Goal: Book appointment/travel/reservation

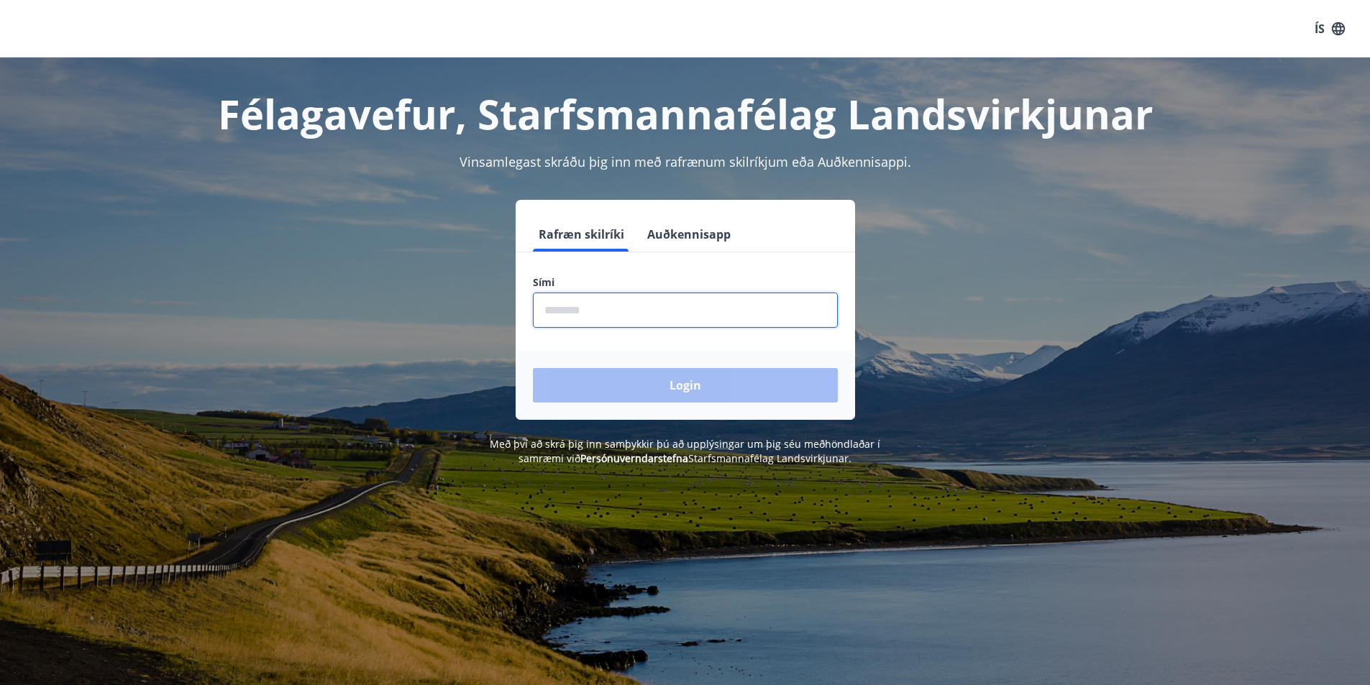
click at [680, 321] on input "phone" at bounding box center [685, 310] width 305 height 35
type input "********"
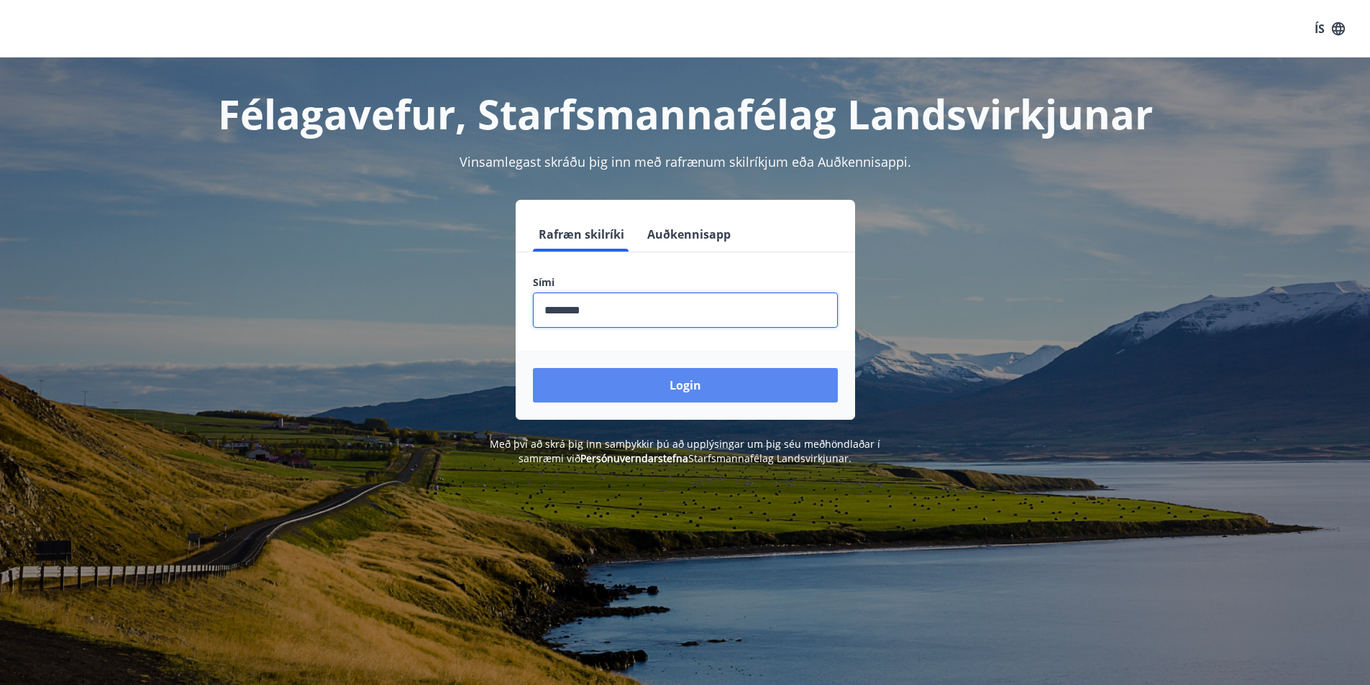
click at [703, 382] on button "Login" at bounding box center [685, 385] width 305 height 35
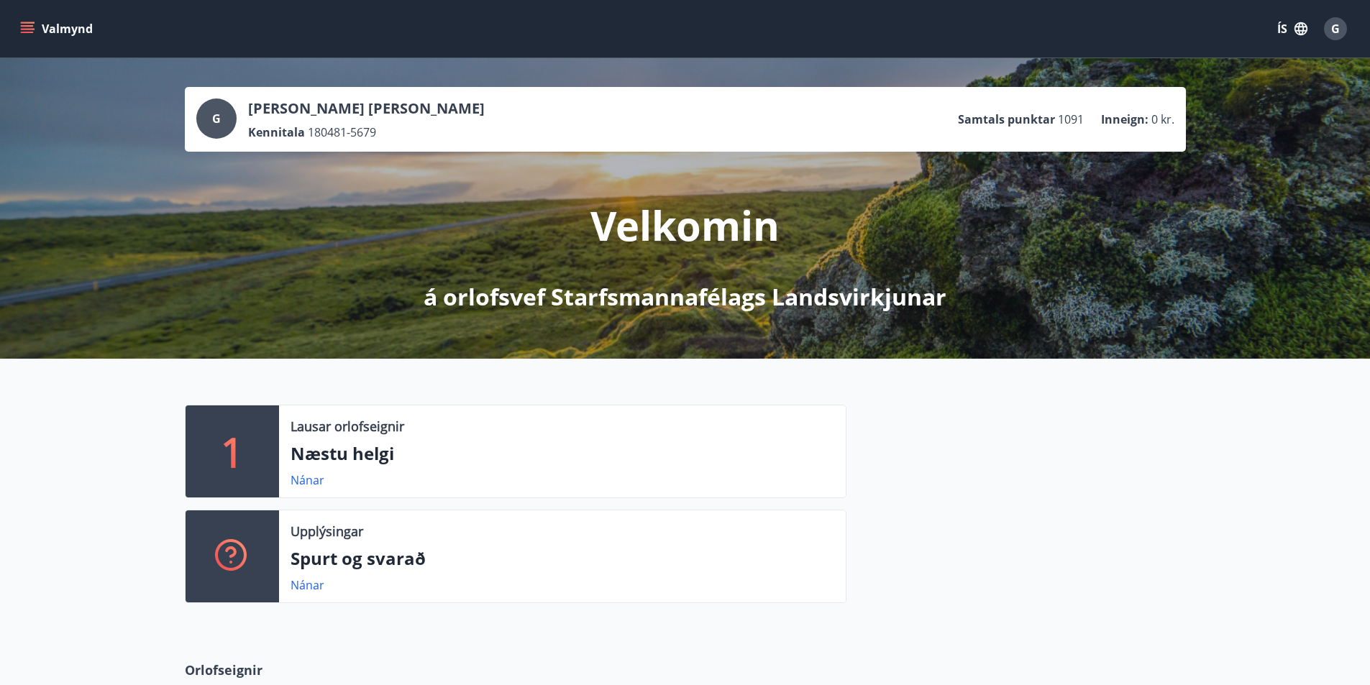
click at [33, 25] on icon "menu" at bounding box center [27, 29] width 14 height 14
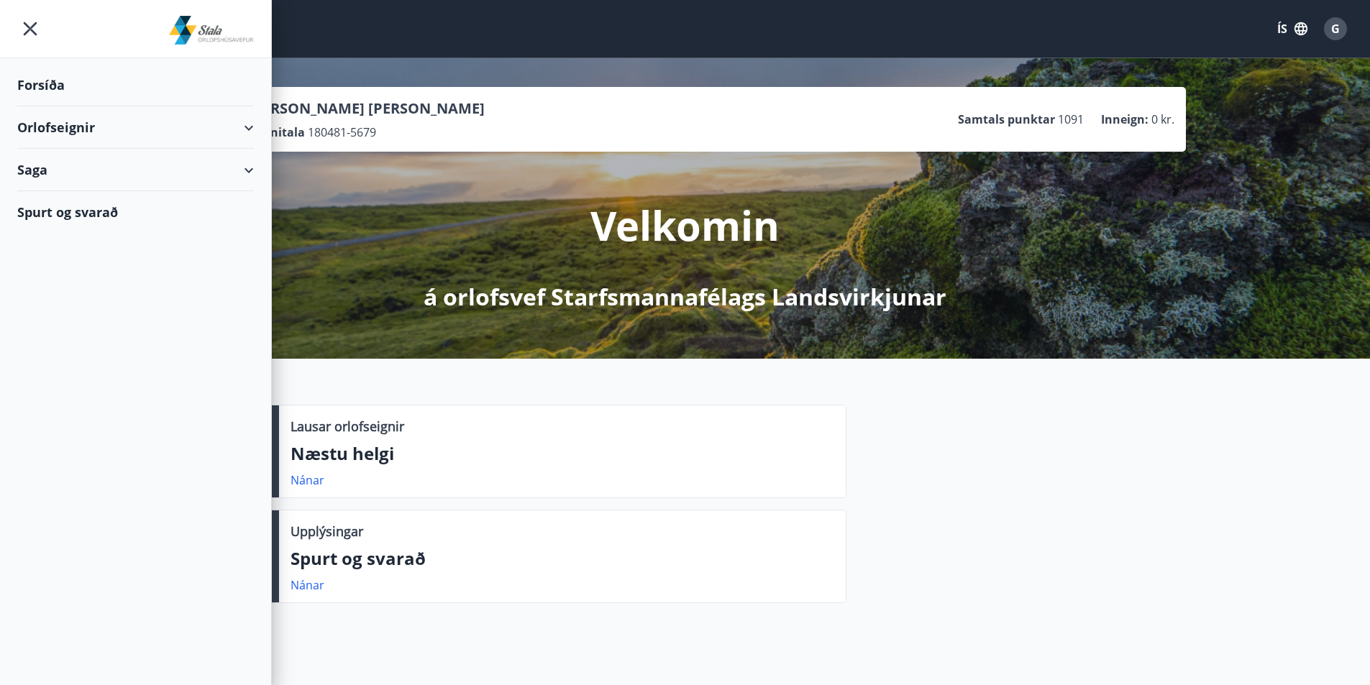
click at [116, 127] on div "Orlofseignir" at bounding box center [135, 127] width 237 height 42
click at [68, 165] on div "Framboð" at bounding box center [136, 164] width 214 height 30
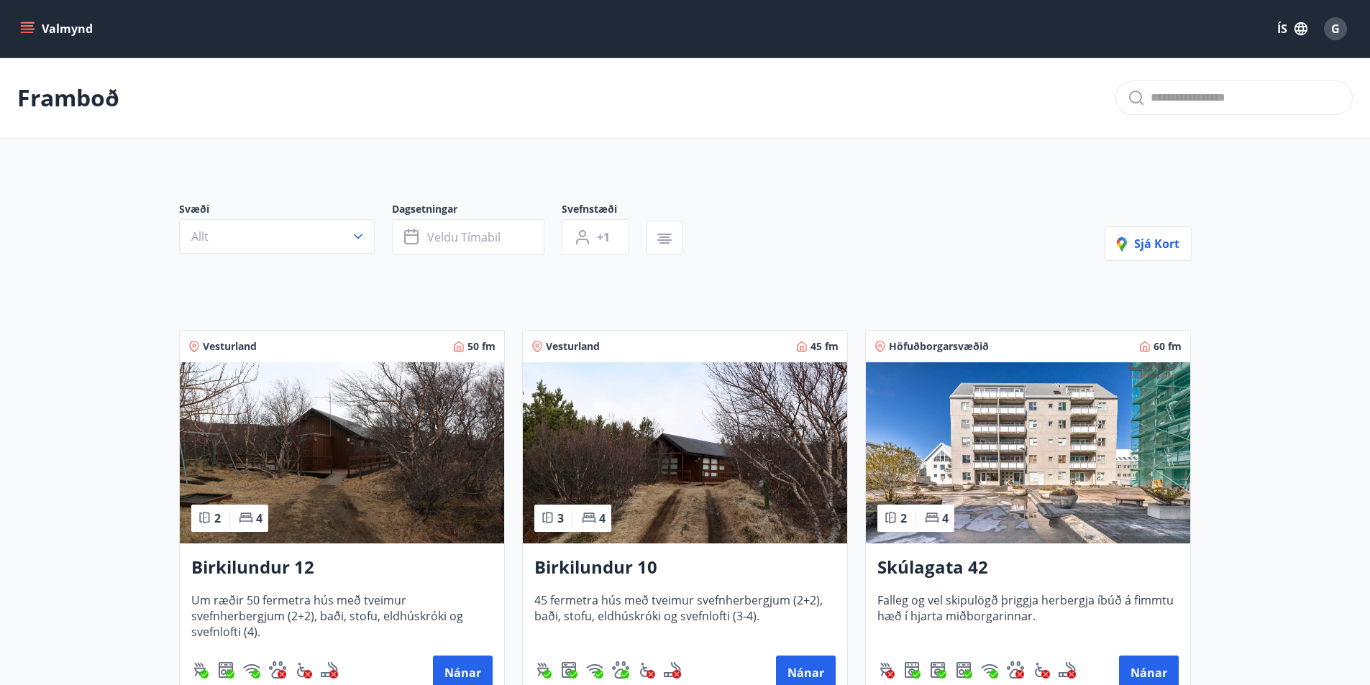
click at [67, 14] on div "Valmynd ÍS G" at bounding box center [684, 29] width 1335 height 35
click at [66, 22] on button "Valmynd" at bounding box center [57, 29] width 81 height 26
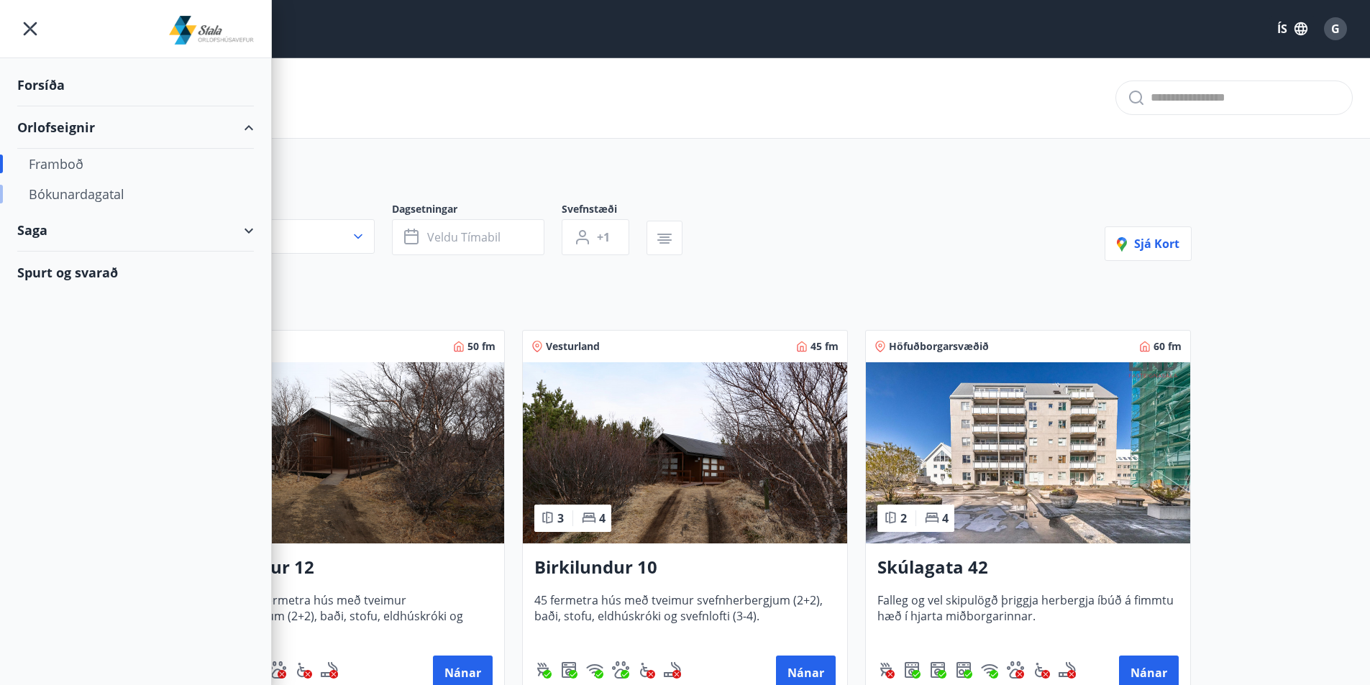
click at [106, 192] on div "Bókunardagatal" at bounding box center [136, 194] width 214 height 30
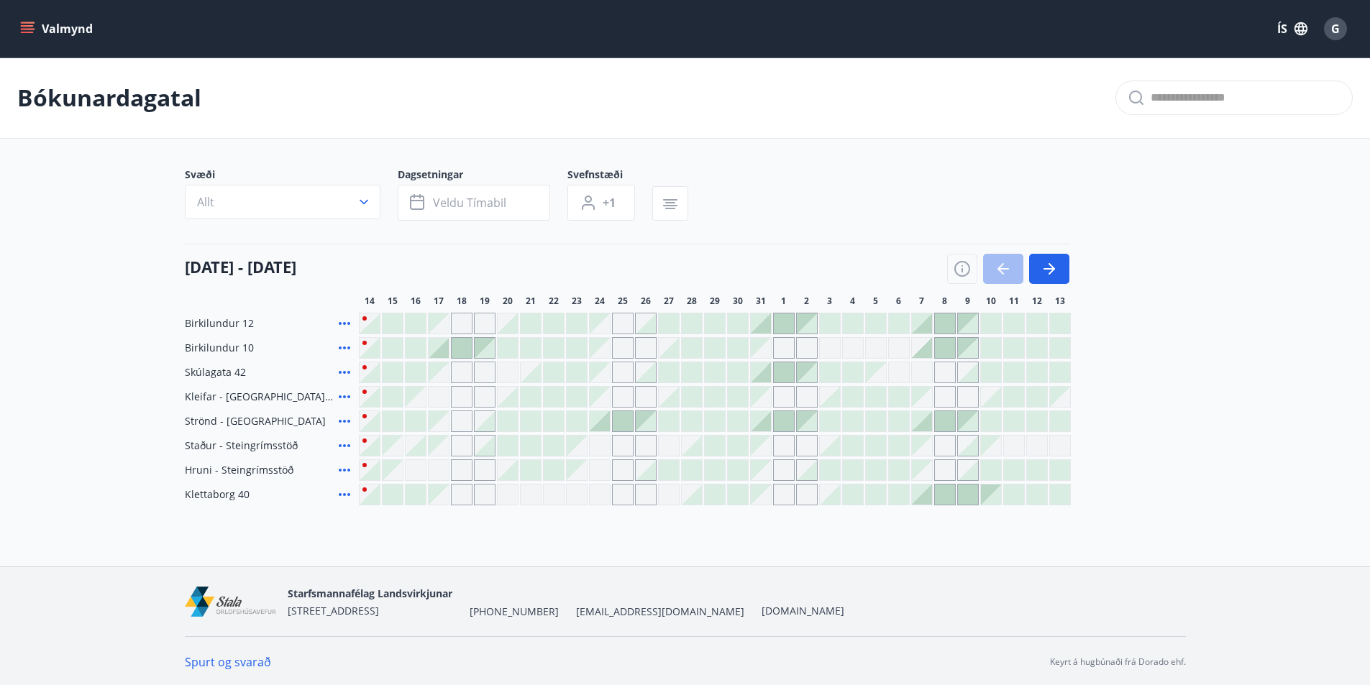
click at [993, 276] on div at bounding box center [1008, 269] width 122 height 30
drag, startPoint x: 1076, startPoint y: 273, endPoint x: 1063, endPoint y: 269, distance: 13.4
click at [1068, 270] on div "14 október - 13 nóvember 14 15 16 17 18 19 20 21 22 23 24 25 26 27 28 29 30 31 …" at bounding box center [685, 275] width 1001 height 63
click at [1055, 265] on icon "button" at bounding box center [1049, 268] width 17 height 17
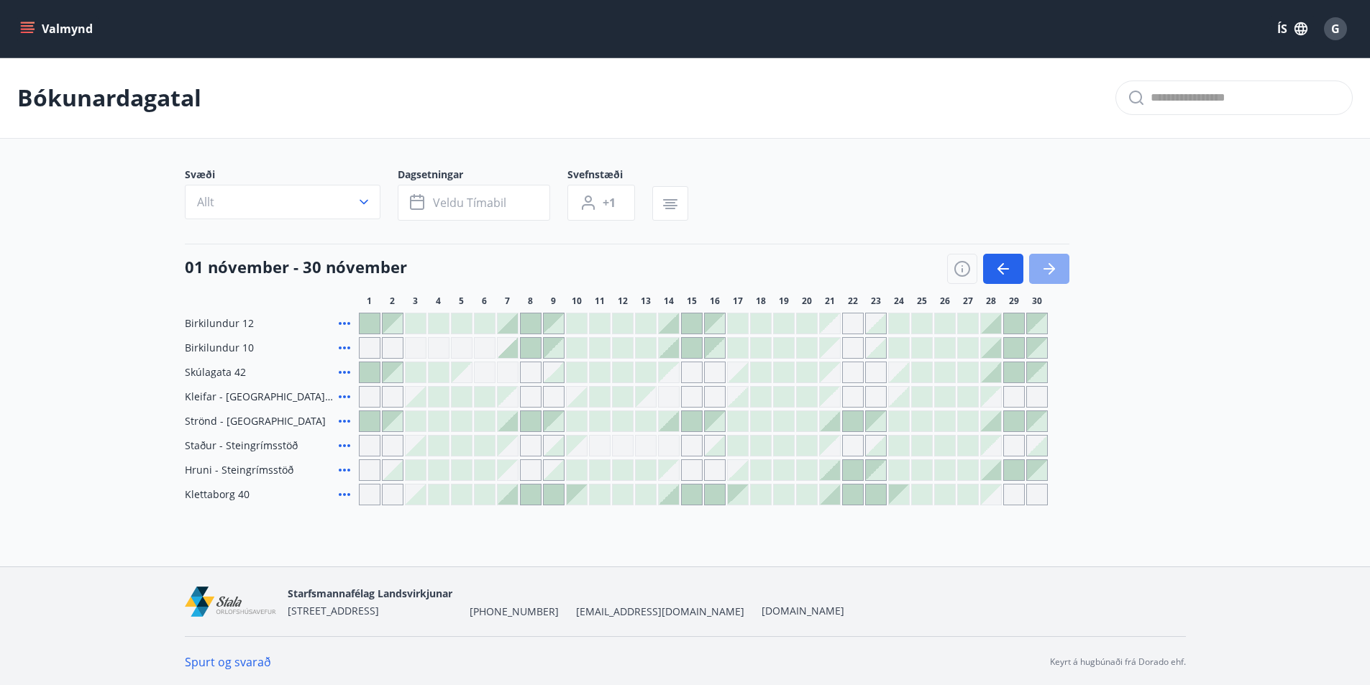
click at [1052, 267] on icon "button" at bounding box center [1051, 269] width 6 height 12
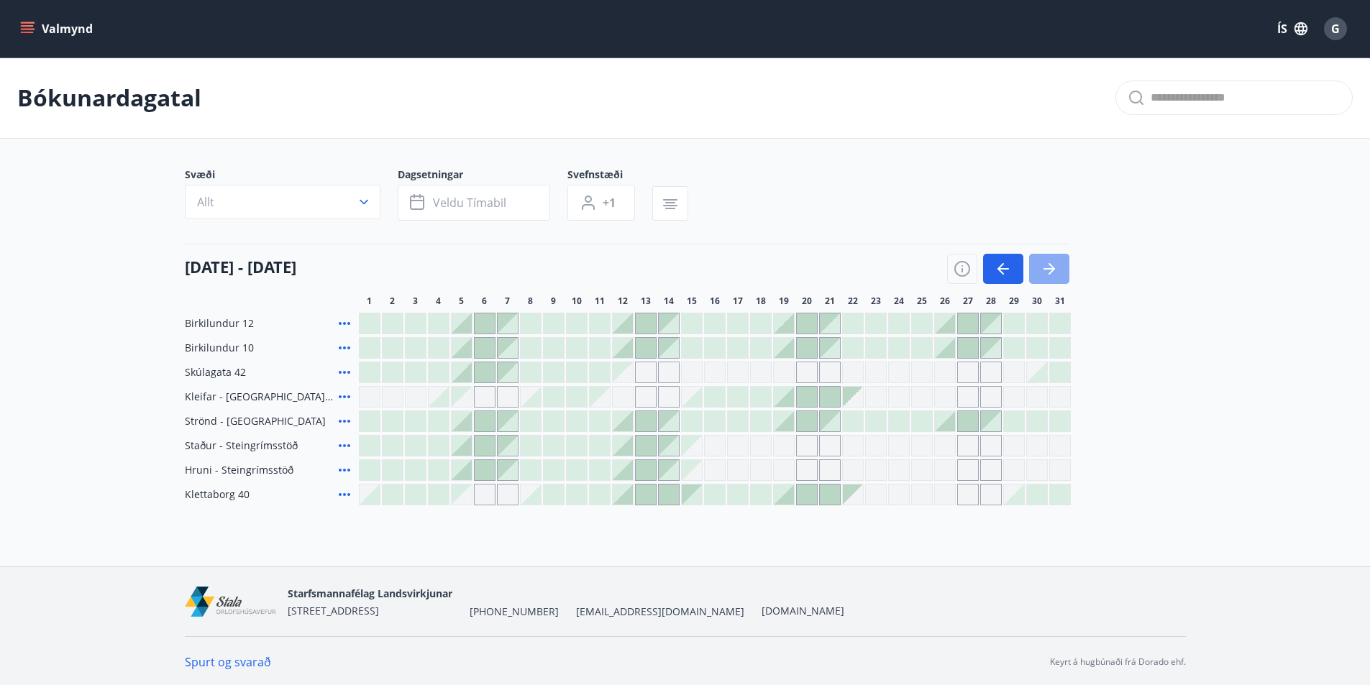
click at [1040, 278] on button "button" at bounding box center [1049, 269] width 40 height 30
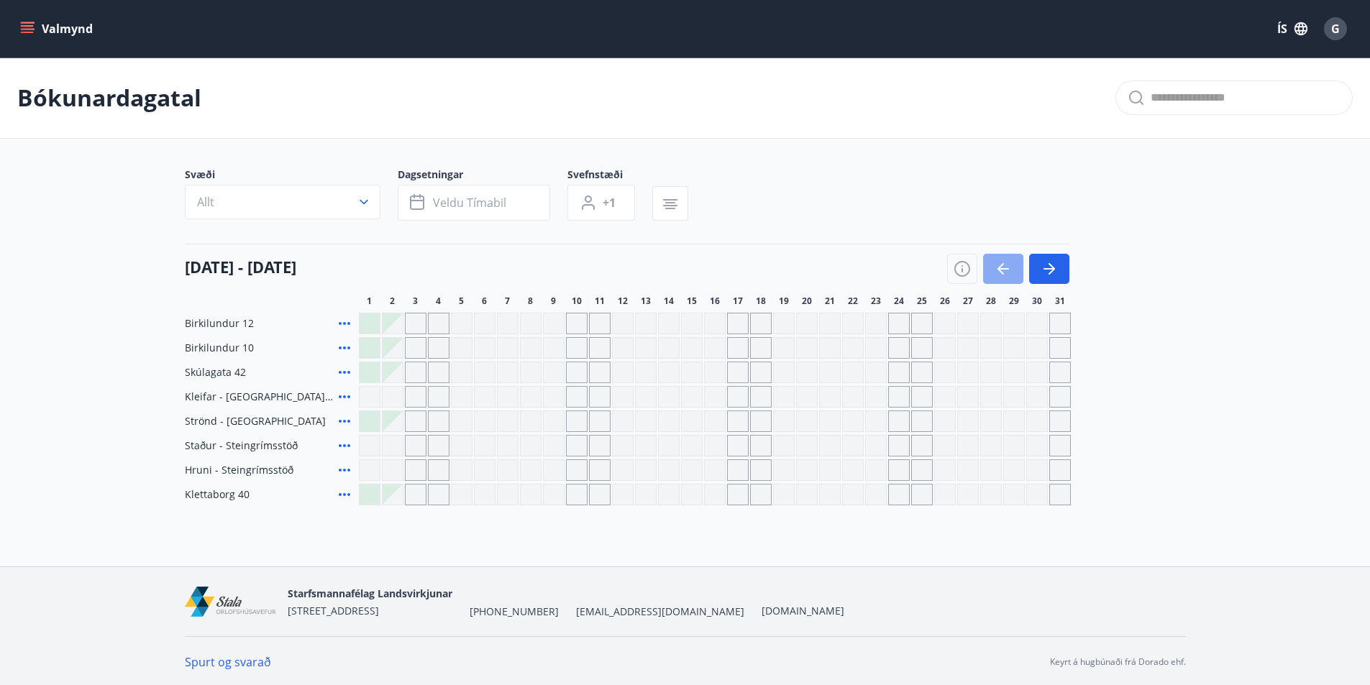
click at [1002, 273] on icon "button" at bounding box center [1003, 268] width 17 height 17
